Goal: Task Accomplishment & Management: Complete application form

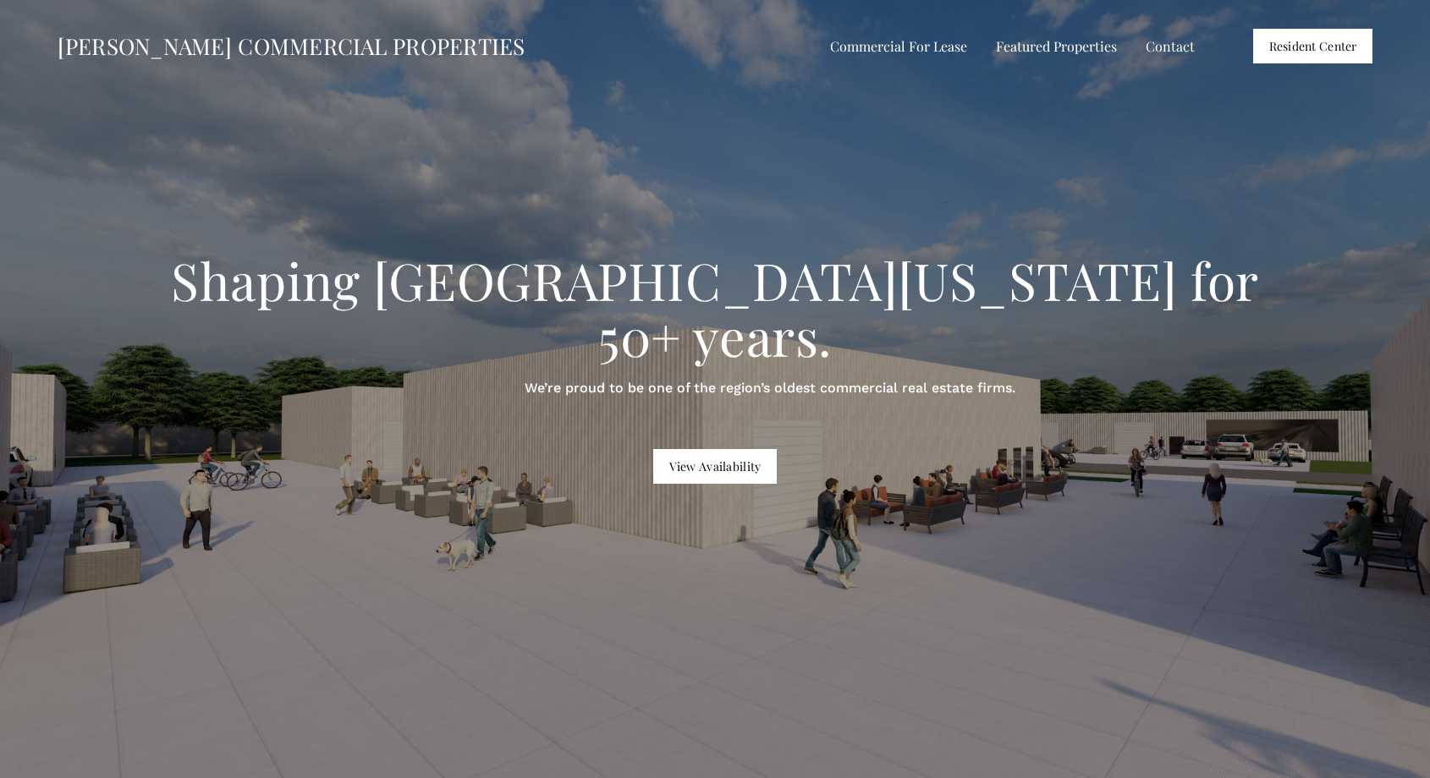
click at [1309, 39] on link "Resident Center" at bounding box center [1313, 46] width 120 height 35
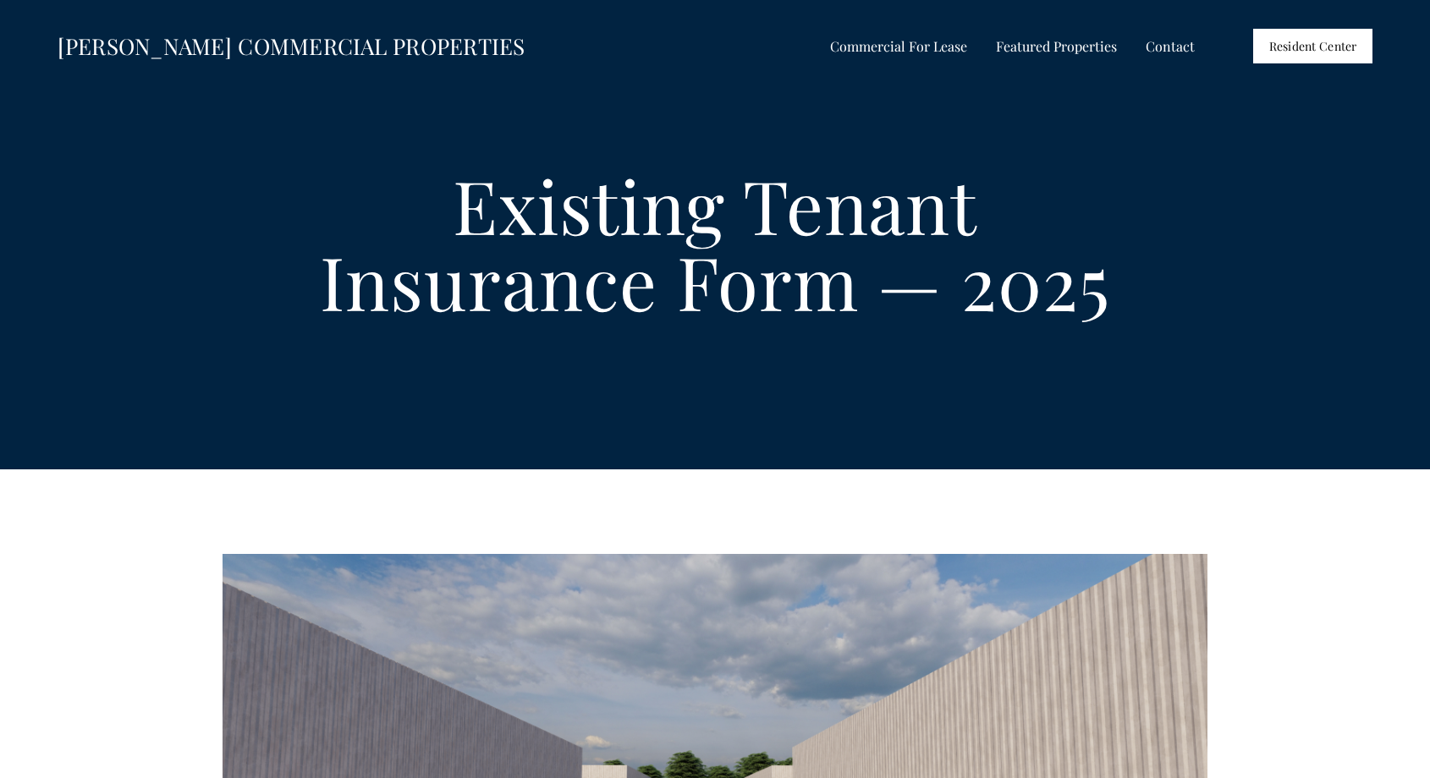
select select "US"
